Goal: Task Accomplishment & Management: Use online tool/utility

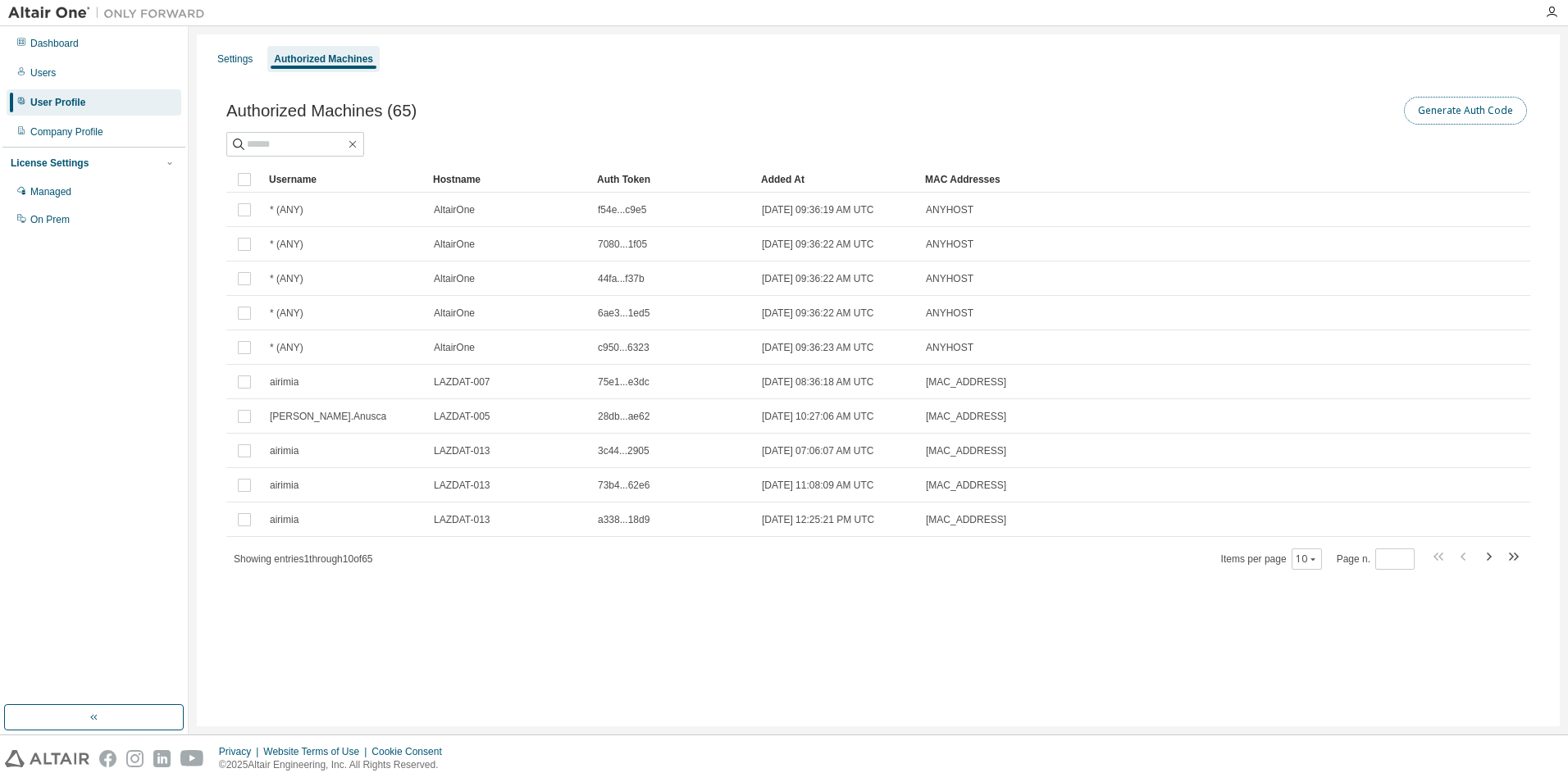
click at [1495, 104] on button "Generate Auth Code" at bounding box center [1465, 110] width 123 height 28
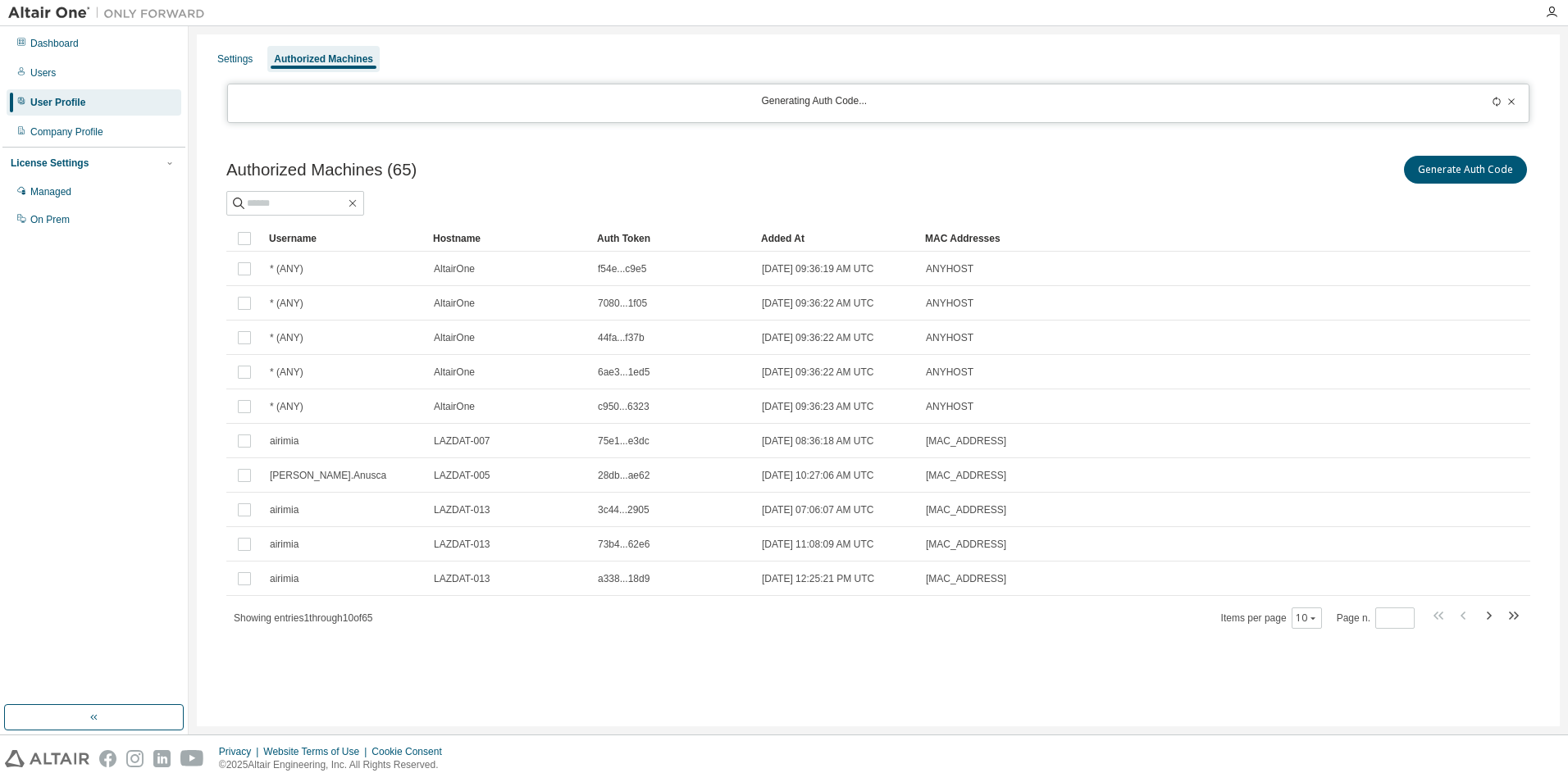
click at [329, 65] on div "Authorized Machines" at bounding box center [323, 59] width 99 height 13
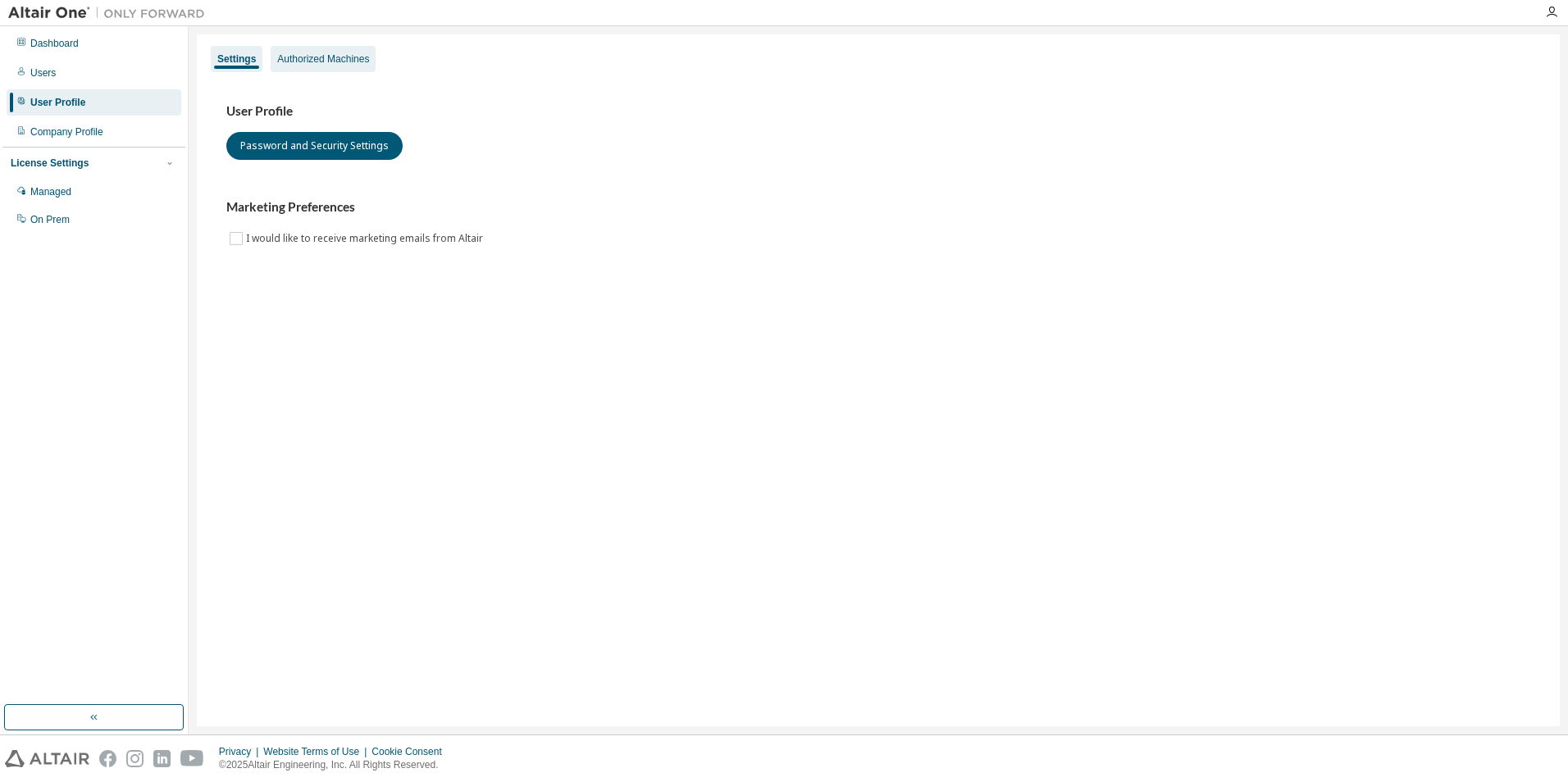
click at [319, 57] on div "Authorized Machines" at bounding box center [323, 59] width 92 height 13
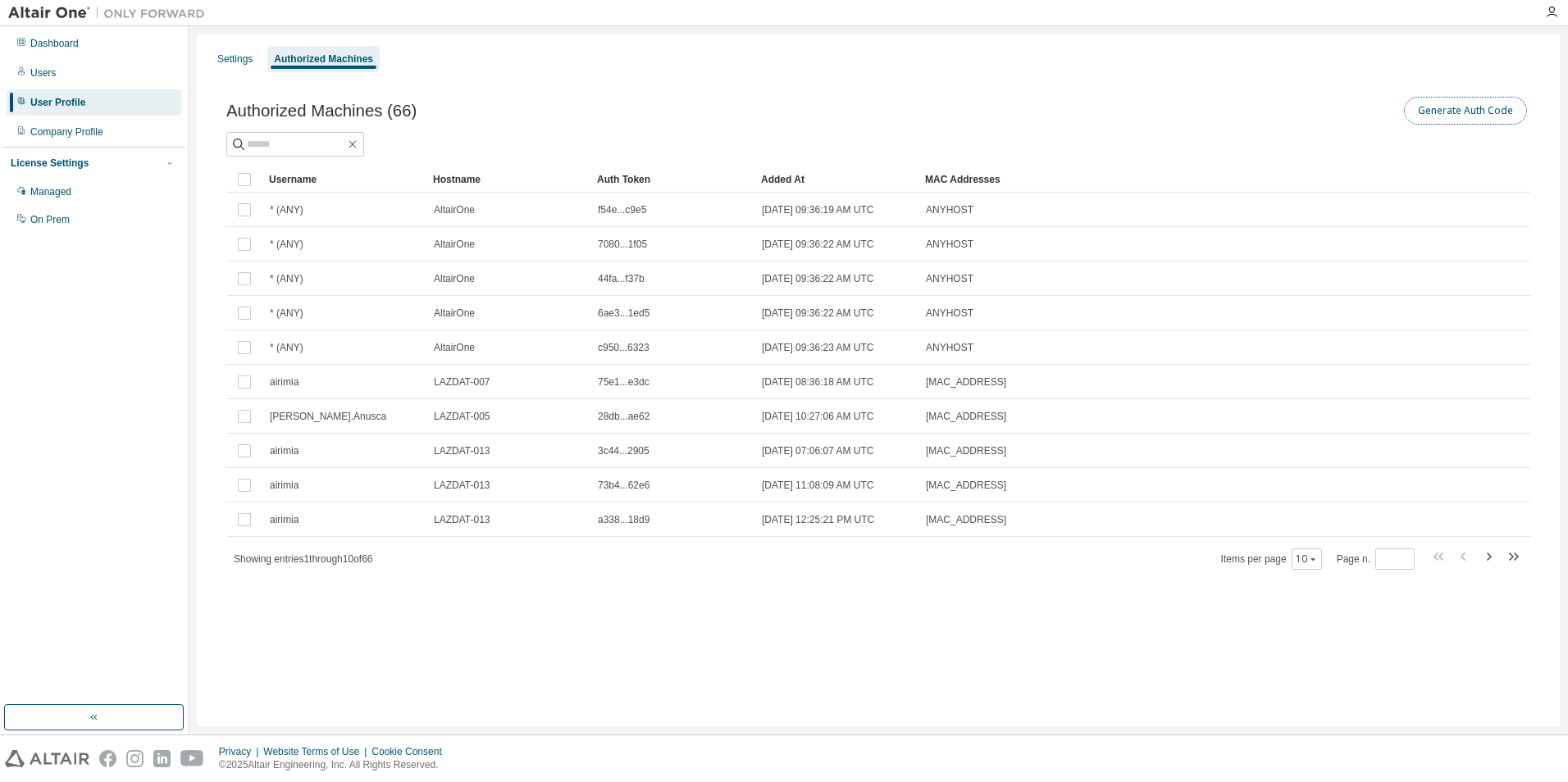
click at [1452, 109] on button "Generate Auth Code" at bounding box center [1465, 110] width 123 height 28
